Goal: Task Accomplishment & Management: Manage account settings

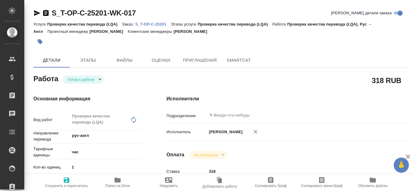
type textarea "x"
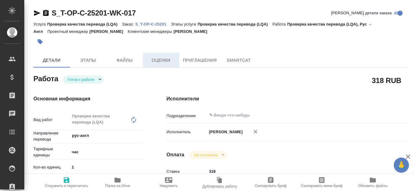
type textarea "x"
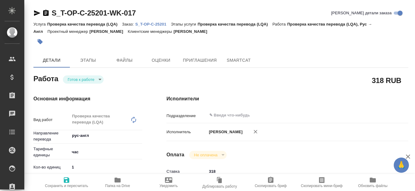
type textarea "x"
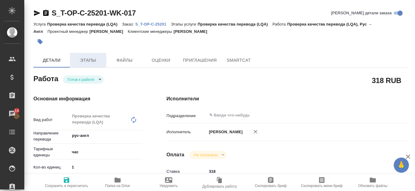
type textarea "x"
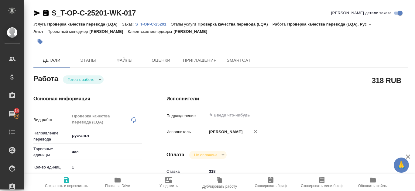
click at [161, 25] on p "S_T-OP-C-25201" at bounding box center [153, 24] width 36 height 5
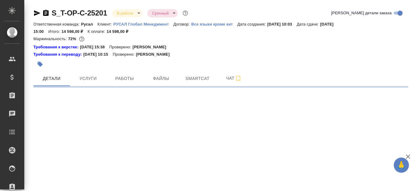
select select "RU"
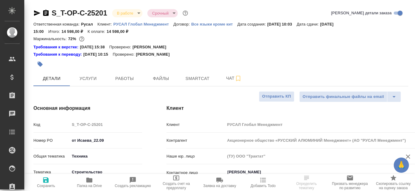
type textarea "x"
type input "Журавлева Александра"
click at [113, 80] on span "Работы" at bounding box center [124, 79] width 29 height 8
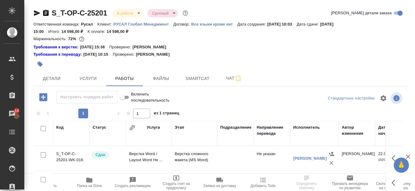
scroll to position [82, 0]
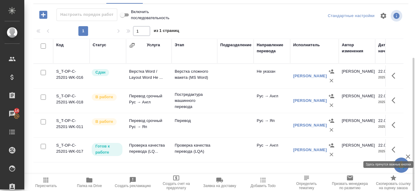
click at [394, 149] on icon "button" at bounding box center [395, 149] width 7 height 7
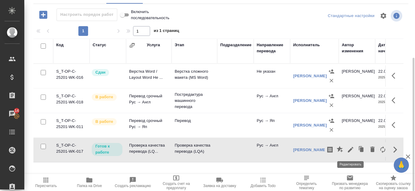
click at [350, 149] on icon "button" at bounding box center [350, 149] width 7 height 7
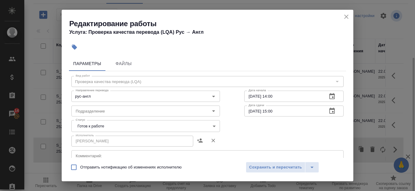
click at [210, 125] on body "🙏 .cls-1 fill:#fff; AWATERA Kanataeva Ekaterina Клиенты Спецификации Заказы 14 …" at bounding box center [207, 95] width 415 height 191
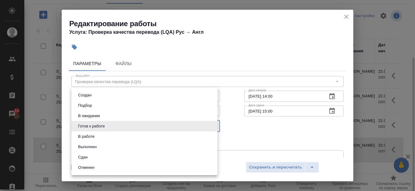
click at [139, 156] on li "Сдан" at bounding box center [144, 157] width 146 height 10
type input "closed"
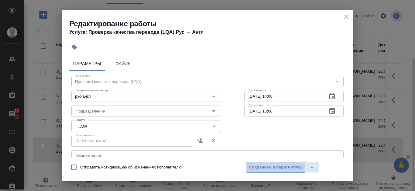
click at [269, 164] on span "Сохранить и пересчитать" at bounding box center [275, 167] width 53 height 7
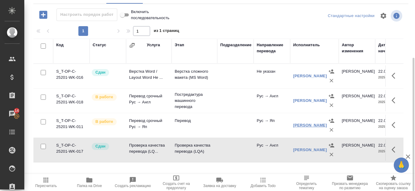
click at [307, 123] on link "[PERSON_NAME]" at bounding box center [310, 125] width 34 height 5
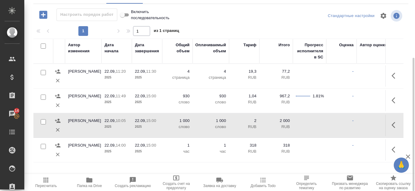
scroll to position [0, 318]
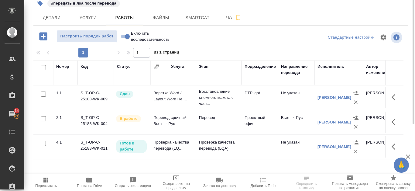
scroll to position [30, 0]
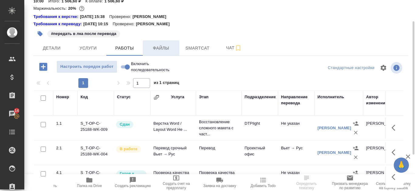
click at [162, 50] on span "Файлы" at bounding box center [160, 48] width 29 height 8
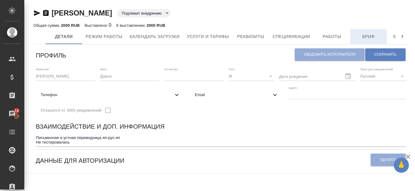
click at [360, 32] on button "Бриф" at bounding box center [368, 36] width 36 height 15
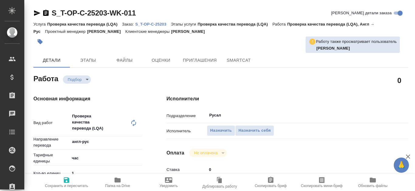
type textarea "x"
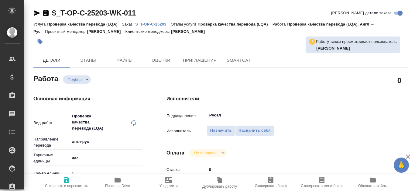
type textarea "x"
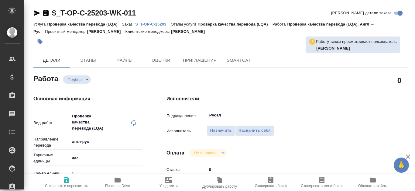
type textarea "x"
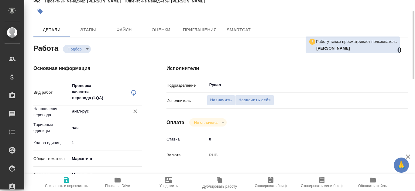
type textarea "x"
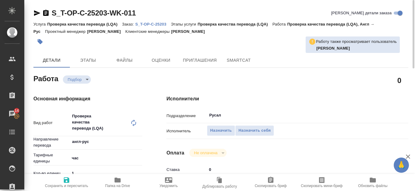
click at [159, 23] on p "S_T-OP-C-25203" at bounding box center [153, 24] width 36 height 5
click at [147, 23] on p "S_T-OP-C-25203" at bounding box center [153, 24] width 36 height 5
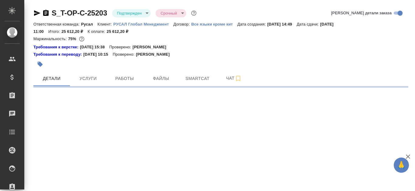
select select "RU"
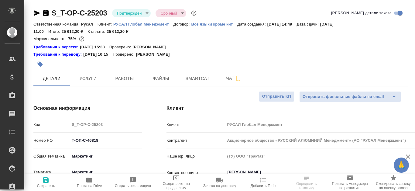
type textarea "x"
click at [170, 78] on span "Файлы" at bounding box center [160, 79] width 29 height 8
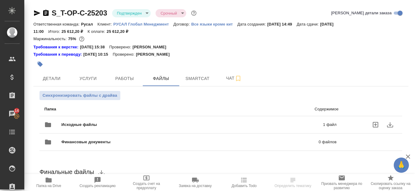
click at [248, 126] on p "1 файл" at bounding box center [273, 125] width 126 height 6
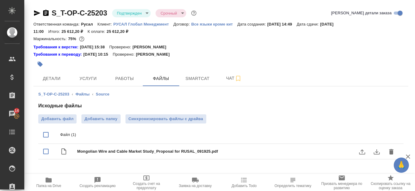
click at [377, 152] on icon "download" at bounding box center [377, 151] width 6 height 5
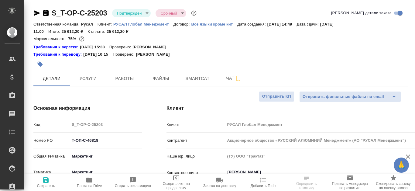
select select "RU"
type textarea "x"
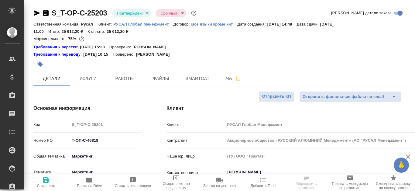
type textarea "x"
click at [132, 79] on span "Работы" at bounding box center [124, 79] width 29 height 8
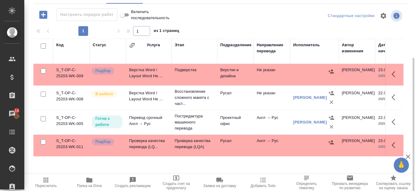
scroll to position [22, 0]
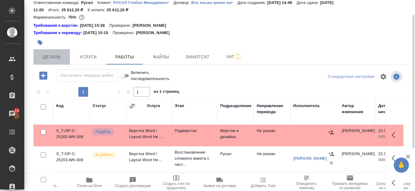
click at [64, 57] on span "Детали" at bounding box center [51, 57] width 29 height 8
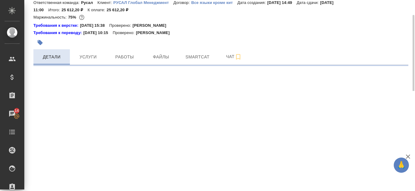
select select "RU"
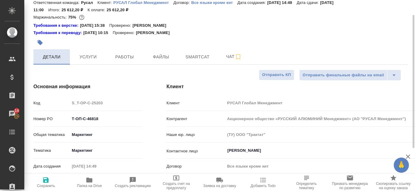
type textarea "x"
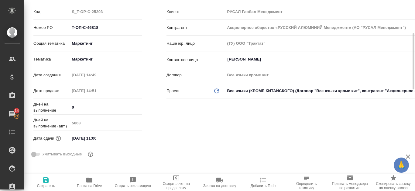
type textarea "x"
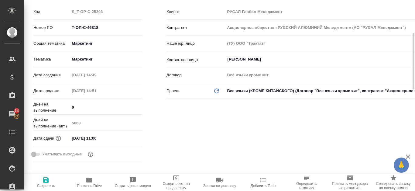
type textarea "x"
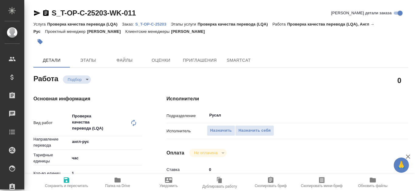
type textarea "x"
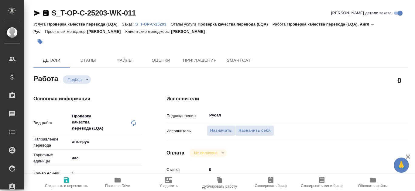
type textarea "x"
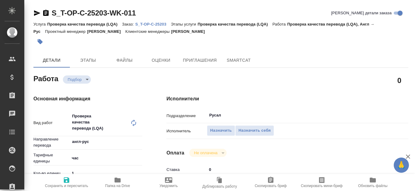
type textarea "x"
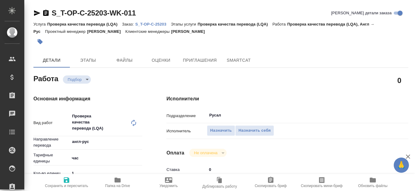
type textarea "x"
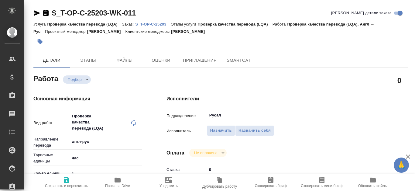
type textarea "x"
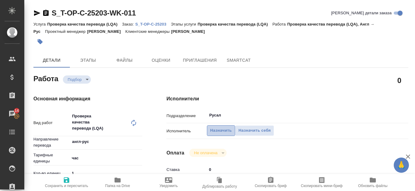
click at [221, 132] on span "Назначить" at bounding box center [221, 130] width 22 height 7
type textarea "x"
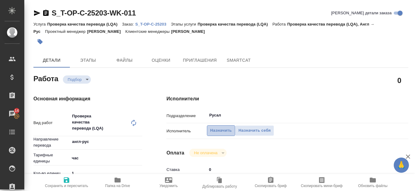
type textarea "x"
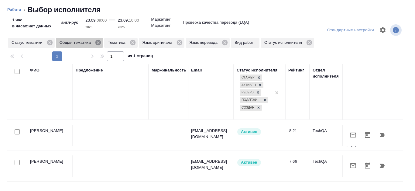
click at [96, 42] on icon at bounding box center [97, 42] width 5 height 5
click at [83, 43] on icon at bounding box center [83, 42] width 5 height 5
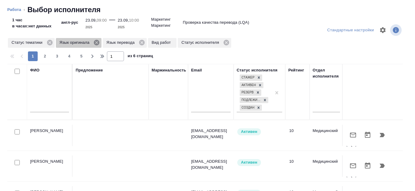
click at [96, 45] on icon at bounding box center [96, 42] width 5 height 5
click at [94, 42] on icon at bounding box center [94, 42] width 7 height 7
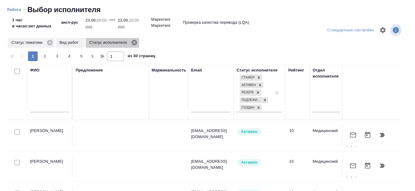
click at [135, 41] on icon at bounding box center [134, 42] width 7 height 7
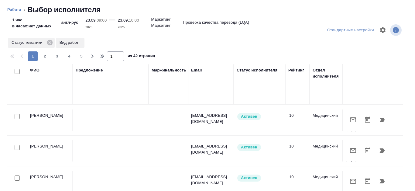
click at [44, 91] on input "text" at bounding box center [49, 93] width 39 height 8
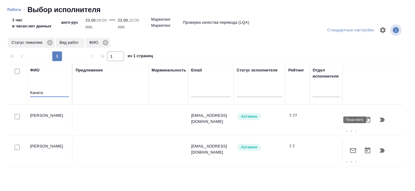
type input "Каната"
click at [378, 122] on icon "button" at bounding box center [381, 119] width 7 height 7
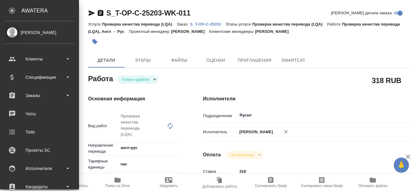
type textarea "x"
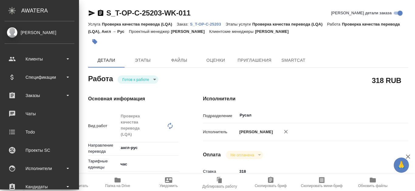
type textarea "x"
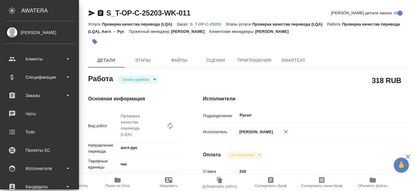
type textarea "x"
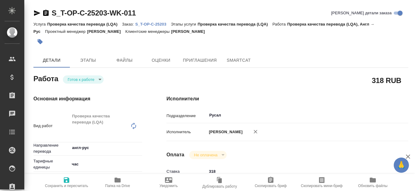
type textarea "x"
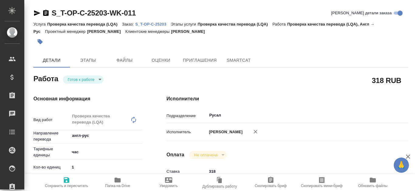
type textarea "x"
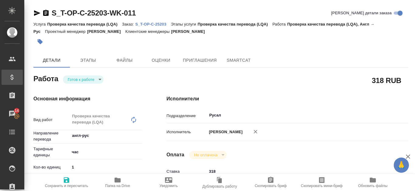
type textarea "x"
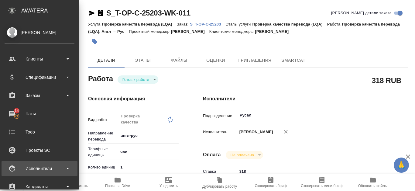
click at [60, 167] on div "Исполнители" at bounding box center [40, 168] width 70 height 9
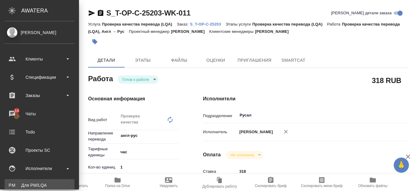
click at [53, 180] on link "PM Для PM/LQA" at bounding box center [40, 185] width 70 height 12
type textarea "x"
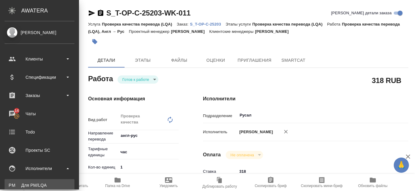
type textarea "x"
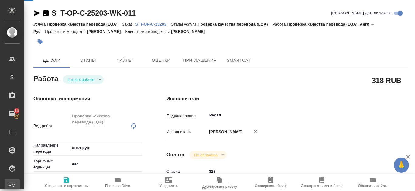
type textarea "x"
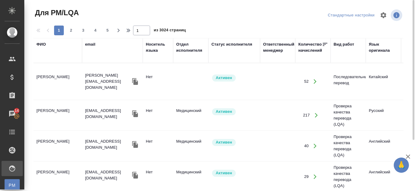
click at [53, 57] on div "ФИО" at bounding box center [57, 50] width 43 height 18
click at [45, 44] on div "ФИО" at bounding box center [40, 44] width 9 height 6
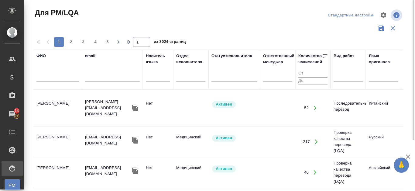
click at [39, 77] on input "text" at bounding box center [57, 78] width 43 height 8
type input "k"
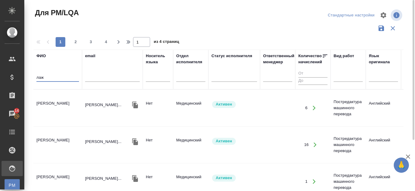
type input "лаж"
click at [50, 101] on td "Лажинцева Ирина Сергеевна" at bounding box center [57, 107] width 49 height 21
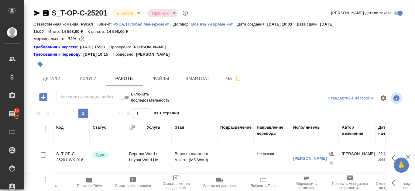
scroll to position [82, 0]
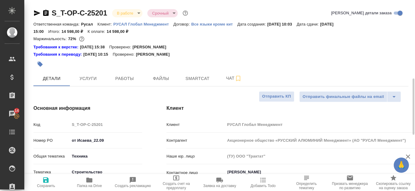
select select "RU"
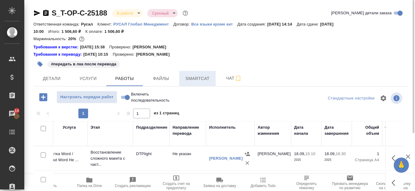
click at [193, 77] on span "Smartcat" at bounding box center [197, 79] width 29 height 8
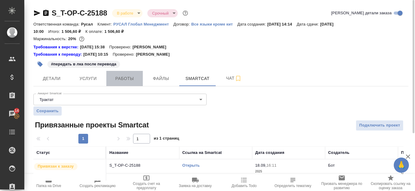
click at [125, 75] on span "Работы" at bounding box center [124, 79] width 29 height 8
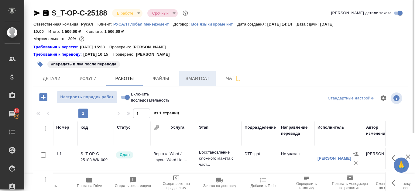
click at [189, 79] on span "Smartcat" at bounding box center [197, 79] width 29 height 8
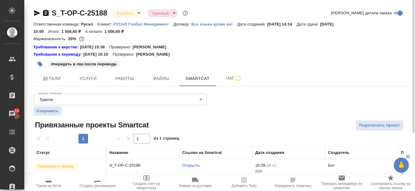
scroll to position [10, 0]
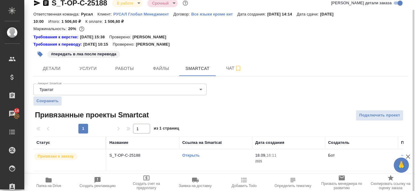
click at [196, 155] on link "Открыть" at bounding box center [190, 155] width 17 height 5
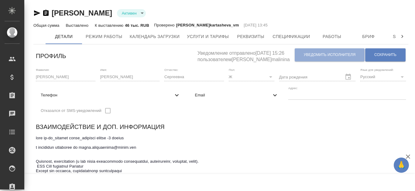
type input "active"
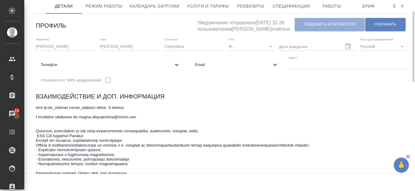
scroll to position [61, 0]
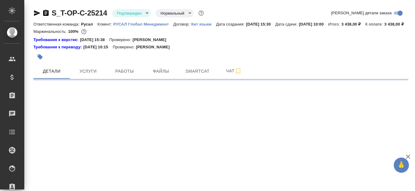
select select "RU"
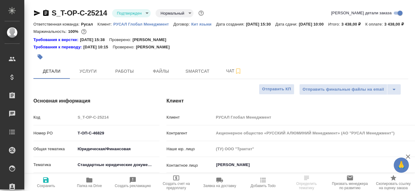
type textarea "x"
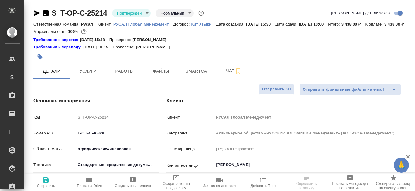
type textarea "x"
click at [153, 75] on span "Файлы" at bounding box center [160, 71] width 29 height 8
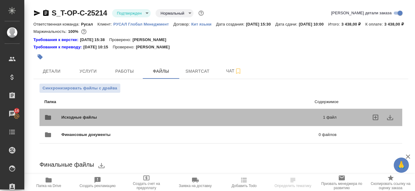
click at [211, 120] on div "Исходные файлы 1 файл" at bounding box center [190, 117] width 292 height 15
